Goal: Task Accomplishment & Management: Manage account settings

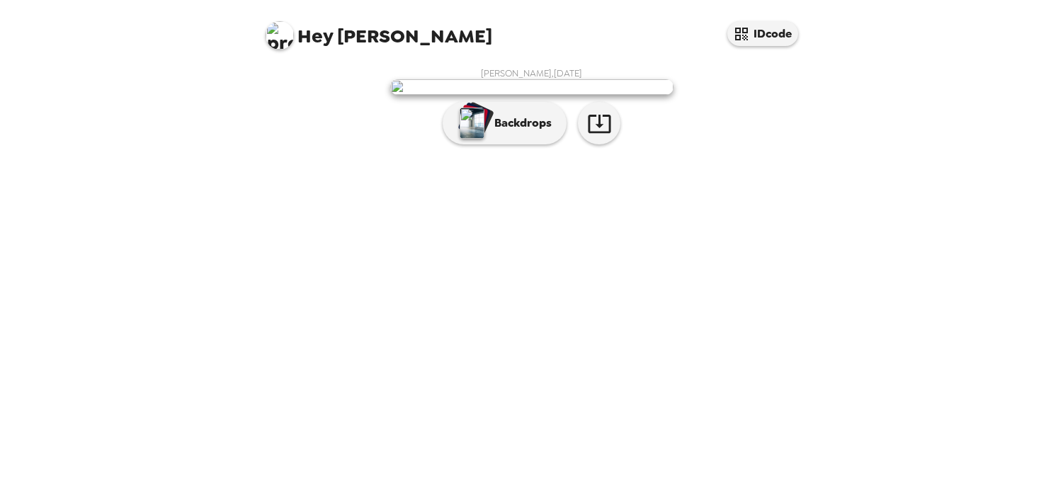
scroll to position [29, 0]
click at [303, 21] on span "Hey [PERSON_NAME]" at bounding box center [379, 30] width 227 height 32
click at [285, 32] on img at bounding box center [280, 35] width 28 height 28
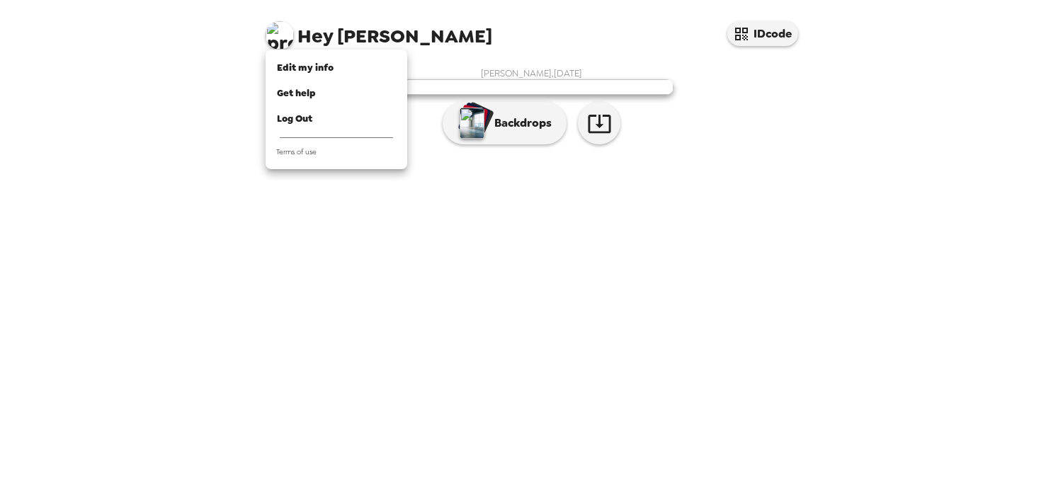
click at [393, 258] on div at bounding box center [531, 241] width 1063 height 482
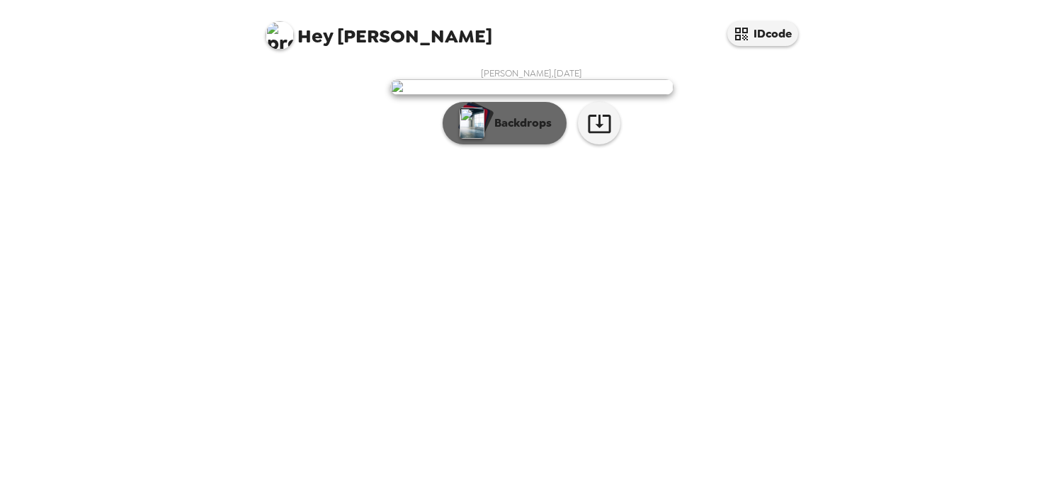
click at [512, 132] on p "Backdrops" at bounding box center [519, 123] width 64 height 17
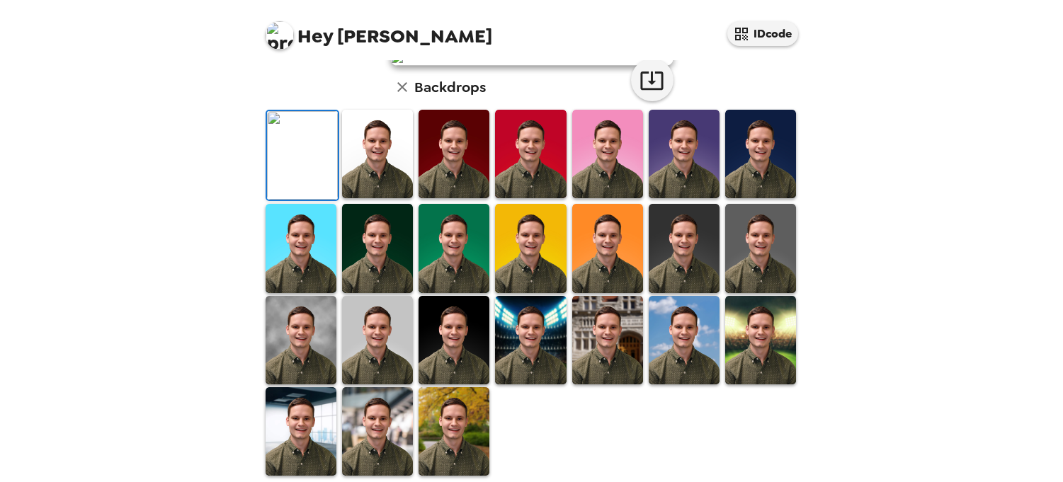
scroll to position [377, 0]
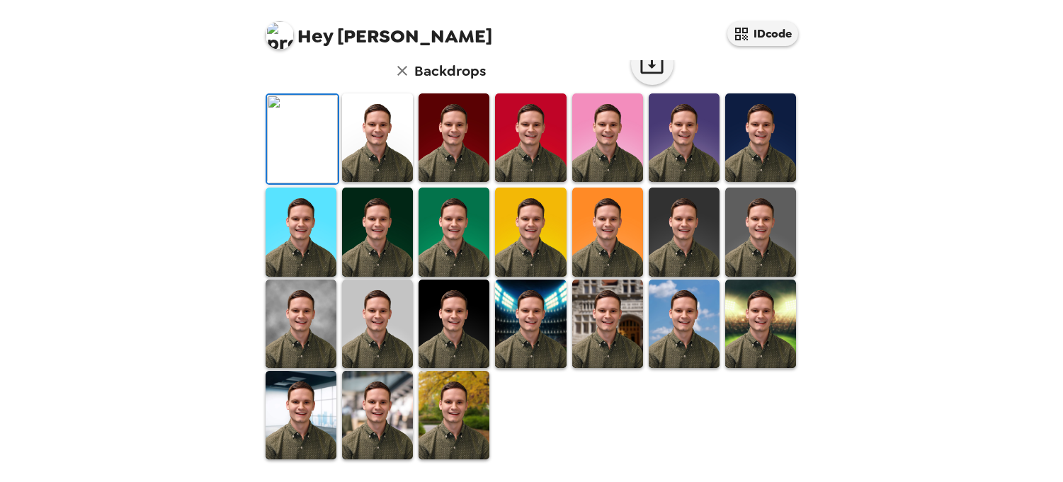
click at [392, 416] on img at bounding box center [377, 415] width 71 height 89
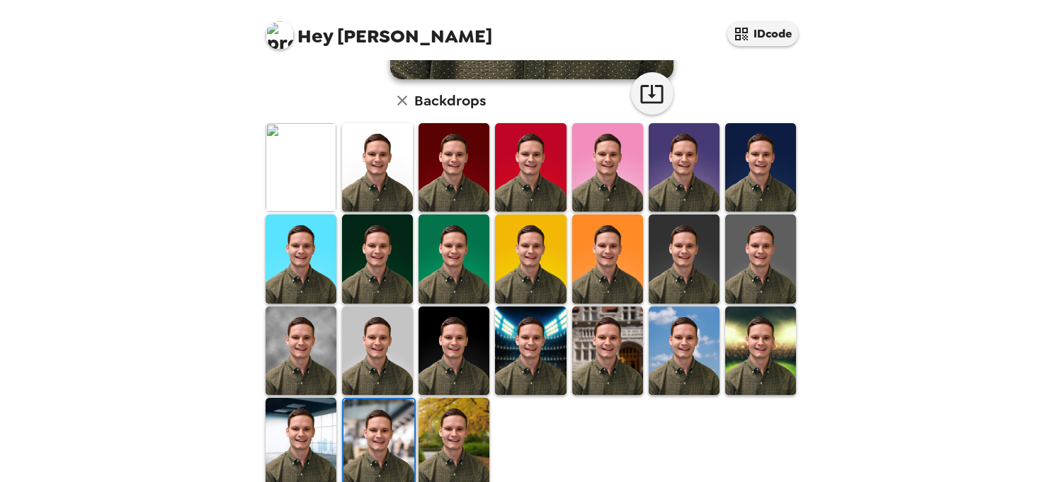
scroll to position [283, 0]
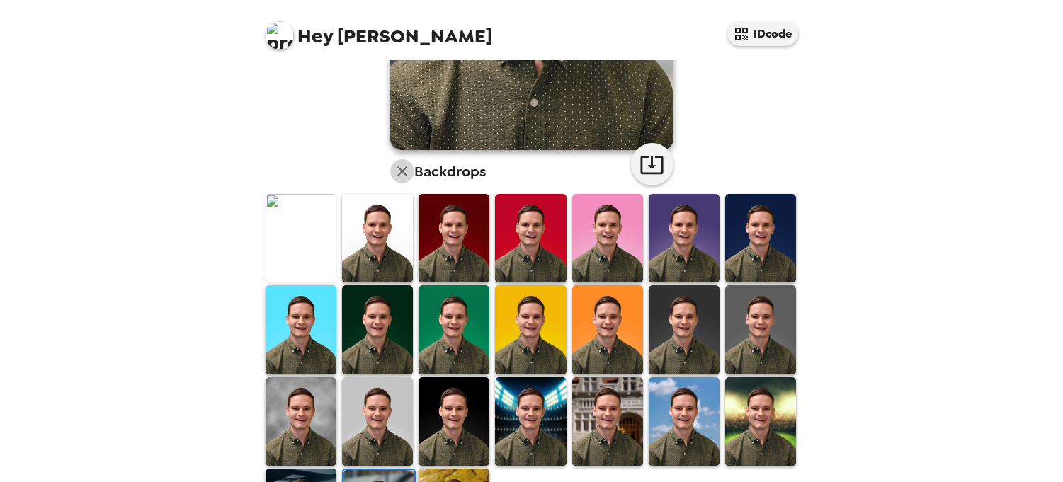
click at [399, 178] on icon "button" at bounding box center [402, 171] width 17 height 17
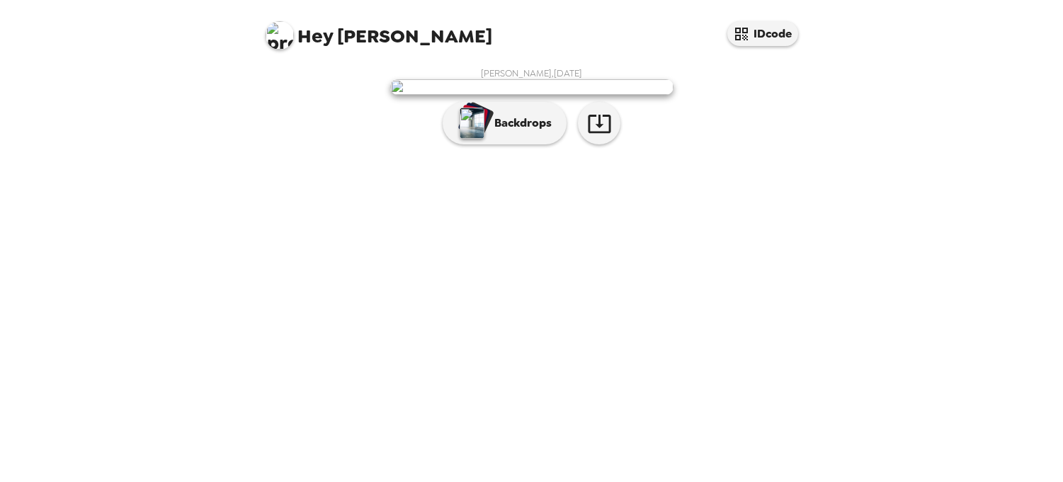
scroll to position [29, 0]
click at [487, 132] on p "Backdrops" at bounding box center [519, 123] width 64 height 17
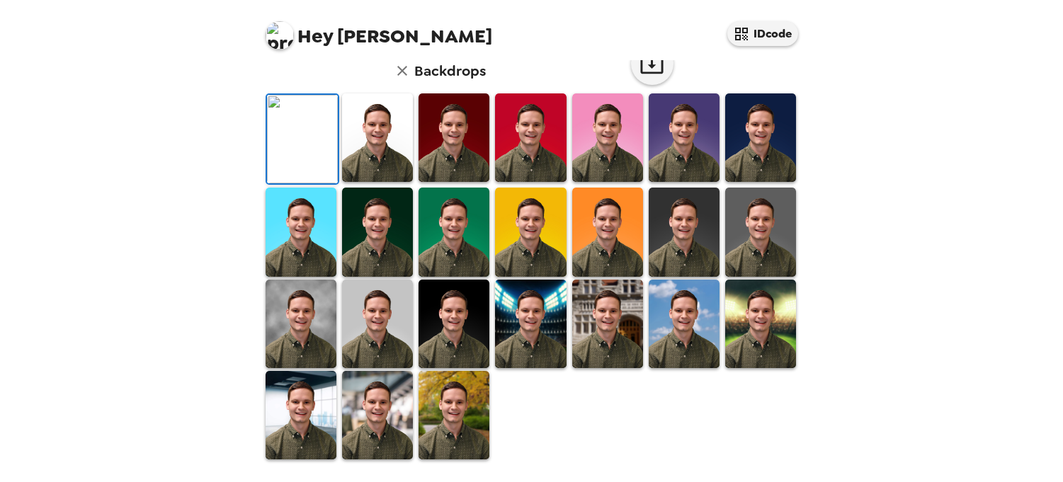
scroll to position [377, 0]
click at [394, 425] on img at bounding box center [377, 415] width 71 height 89
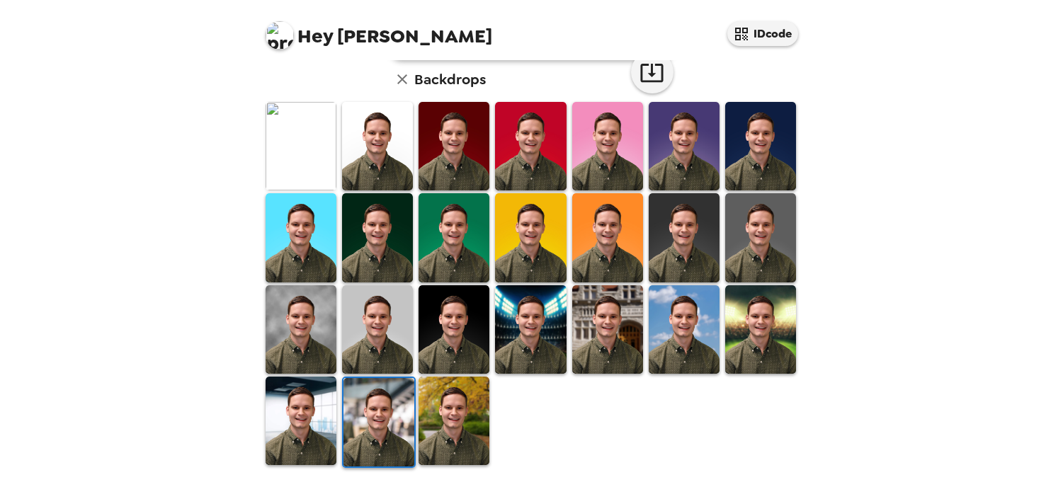
scroll to position [92, 0]
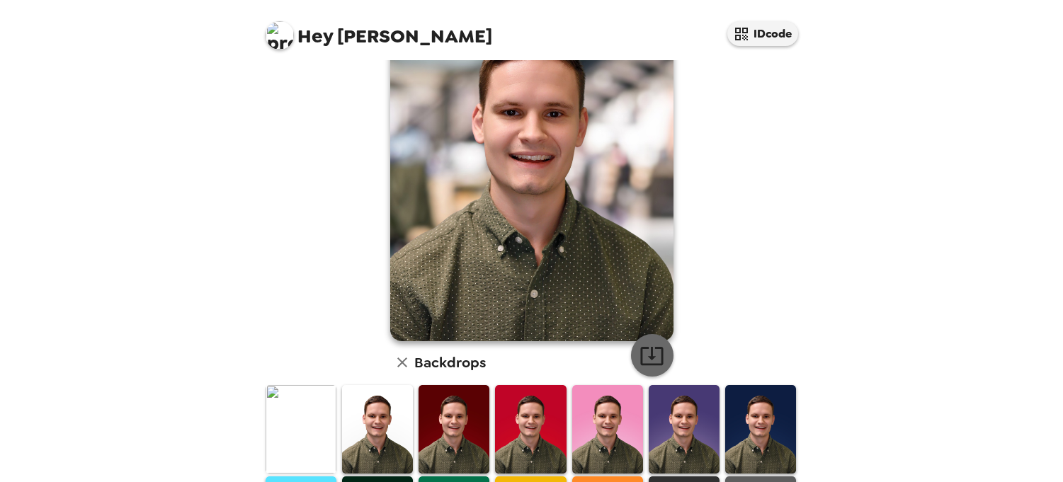
click at [651, 364] on icon "button" at bounding box center [651, 356] width 23 height 18
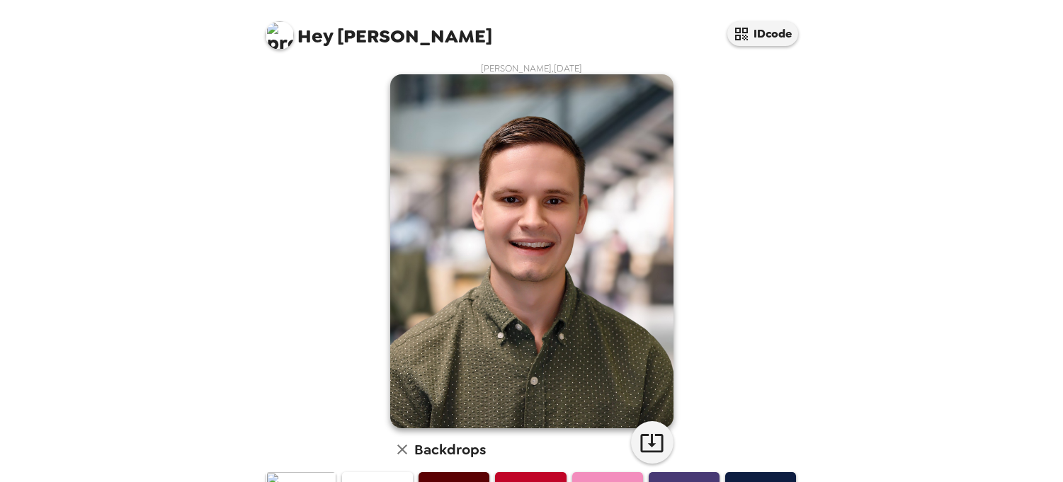
scroll to position [0, 0]
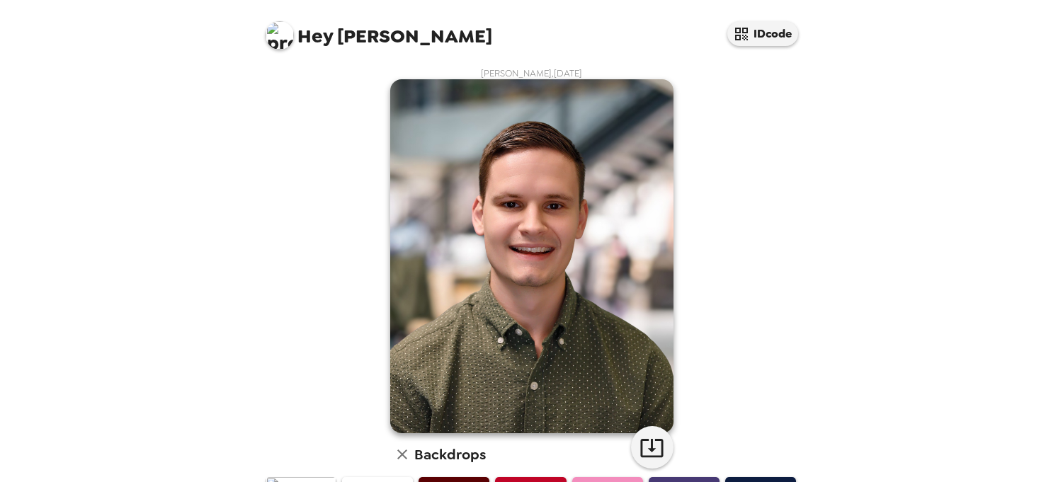
click at [670, 50] on div "Hey [PERSON_NAME] IDcode" at bounding box center [532, 30] width 566 height 60
click at [270, 40] on img at bounding box center [280, 35] width 28 height 28
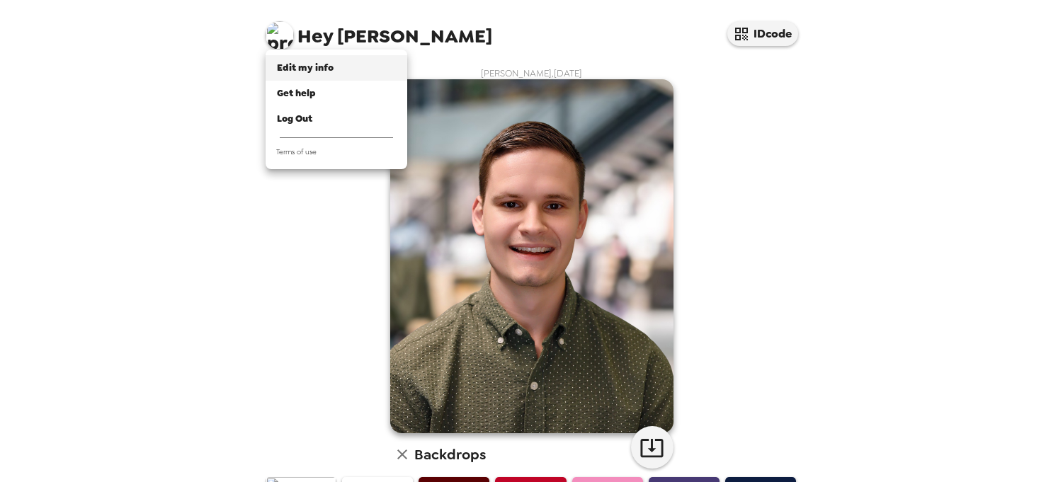
click at [303, 67] on span "Edit my info" at bounding box center [305, 68] width 57 height 12
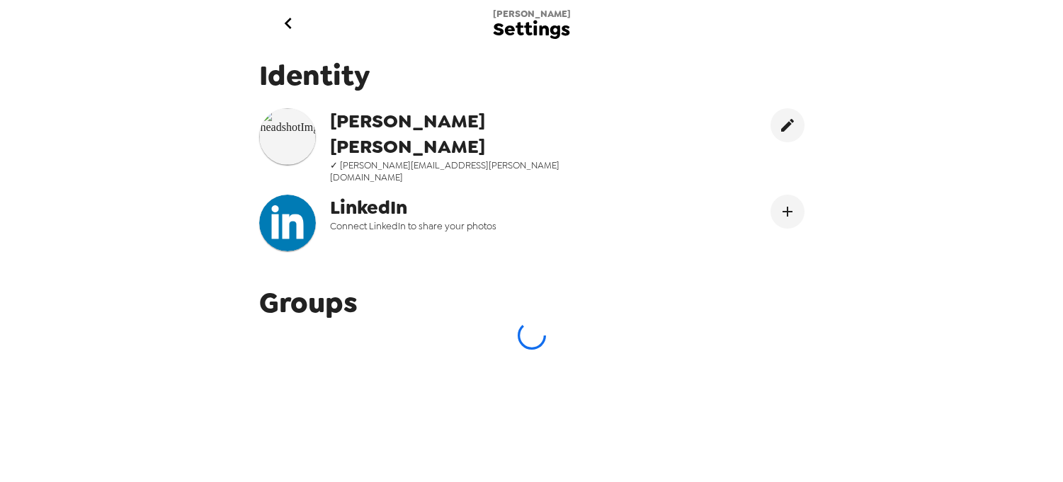
click at [14, 369] on div "[PERSON_NAME] Settings Identity [PERSON_NAME] ✓ [PERSON_NAME][EMAIL_ADDRESS][PE…" at bounding box center [531, 241] width 1063 height 482
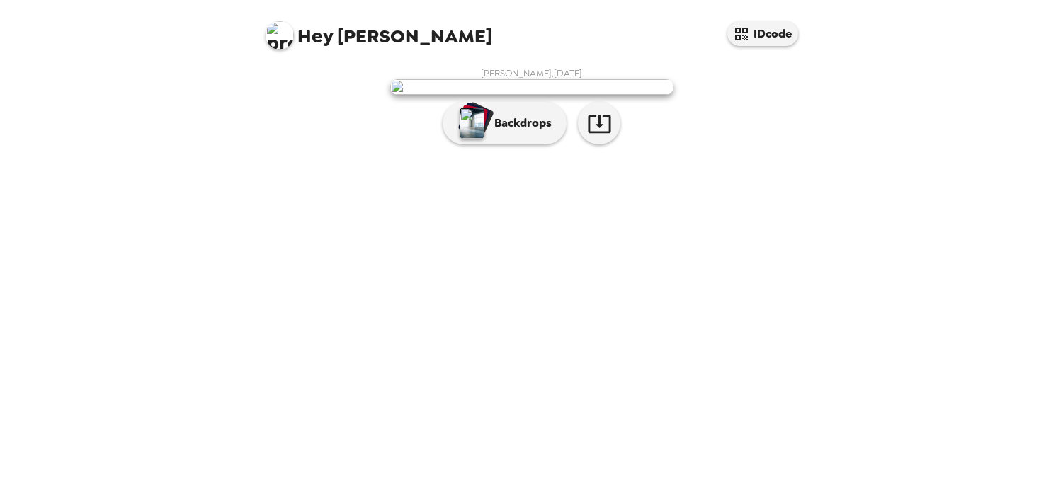
click at [570, 95] on img at bounding box center [531, 87] width 283 height 16
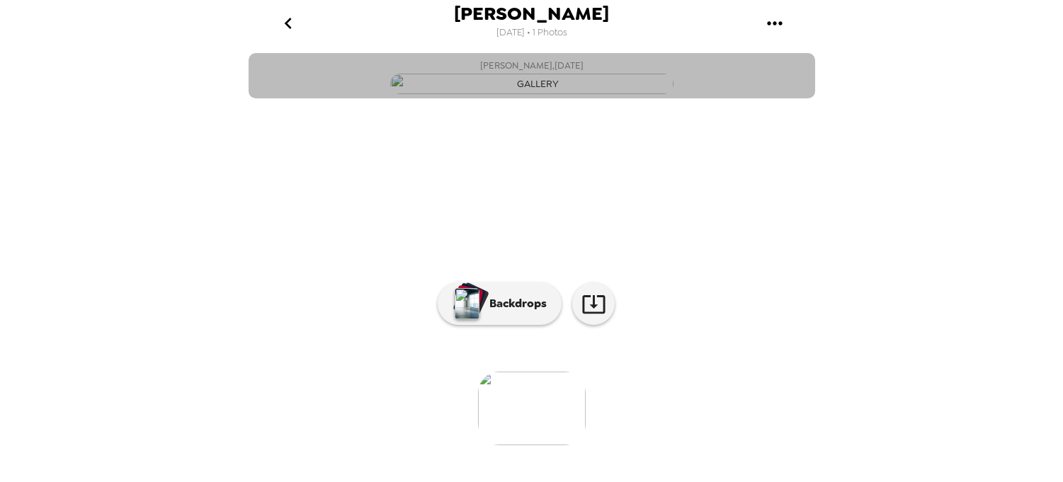
click at [570, 94] on img "button" at bounding box center [531, 84] width 283 height 21
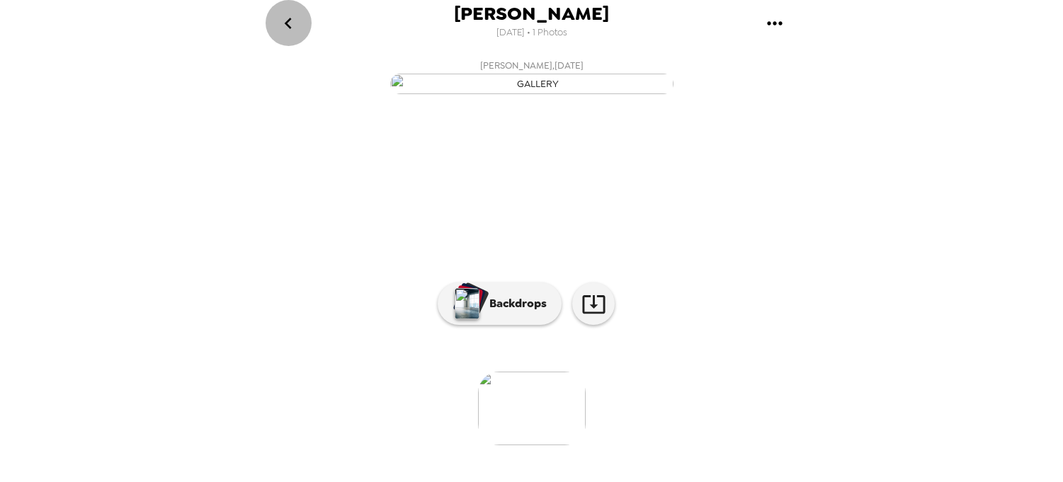
click at [280, 32] on icon "go back" at bounding box center [288, 23] width 23 height 23
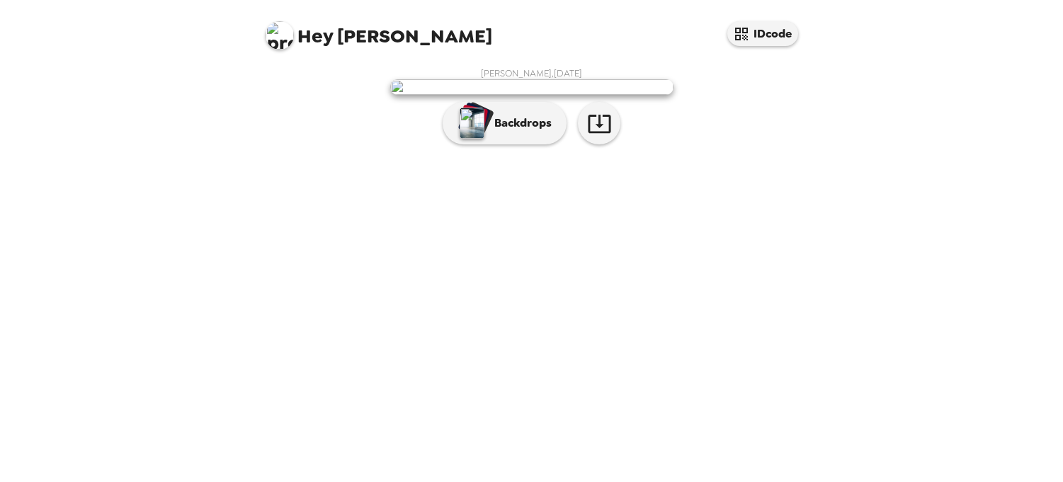
click at [539, 95] on img at bounding box center [531, 87] width 283 height 16
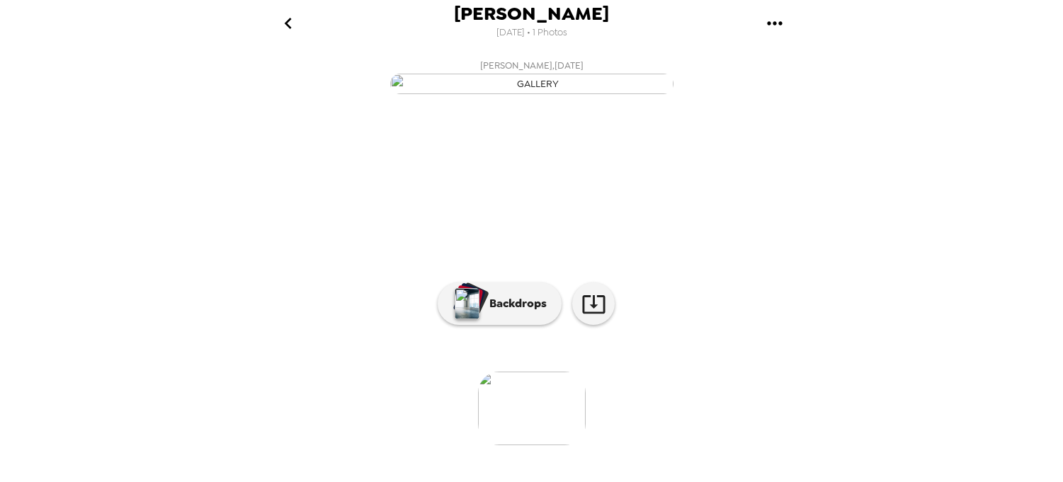
scroll to position [130, 0]
click at [531, 325] on button "Backdrops" at bounding box center [500, 304] width 124 height 42
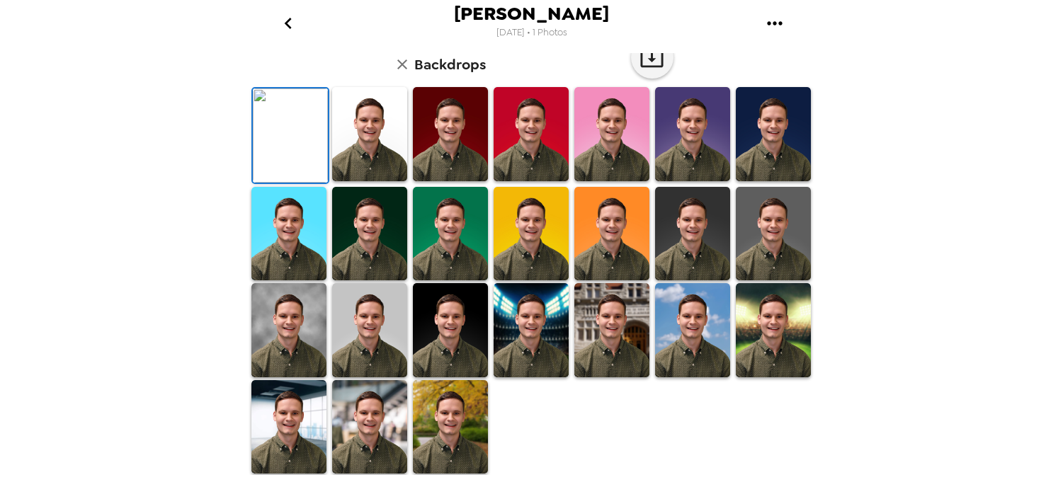
click at [600, 181] on img at bounding box center [611, 134] width 75 height 94
